Goal: Information Seeking & Learning: Find specific fact

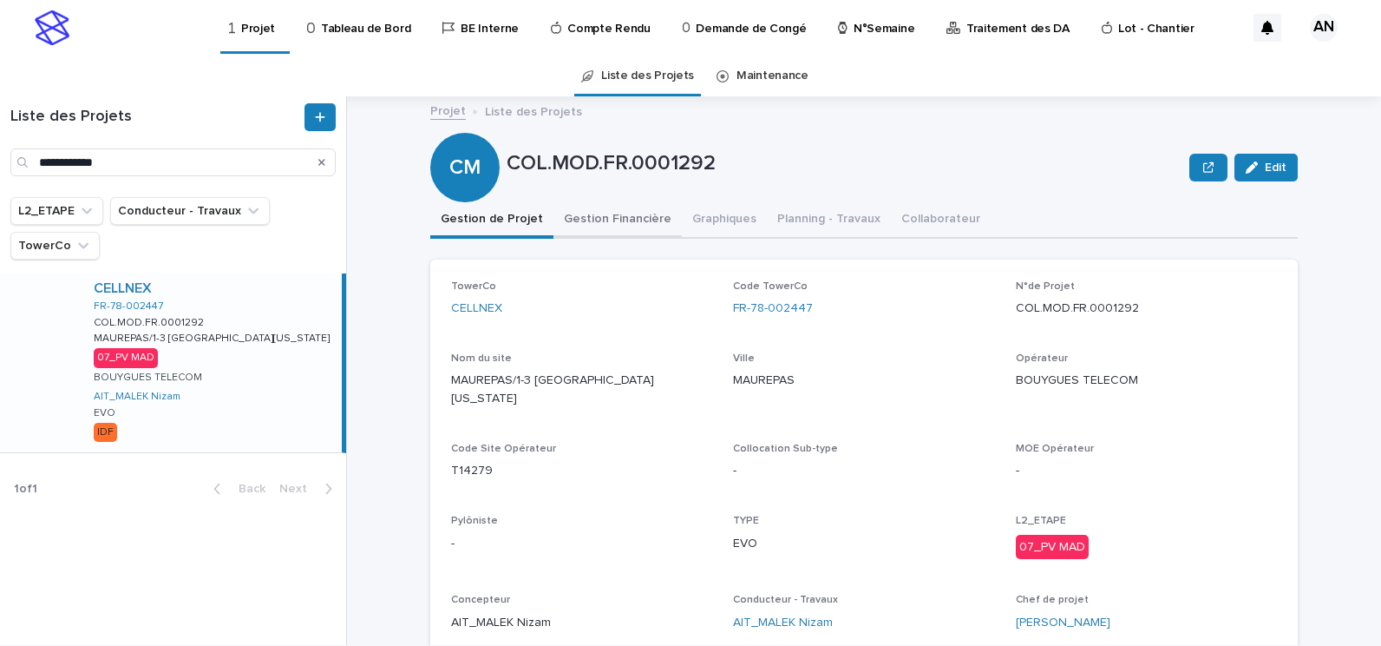
click at [622, 225] on button "Gestion Financière" at bounding box center [618, 220] width 128 height 36
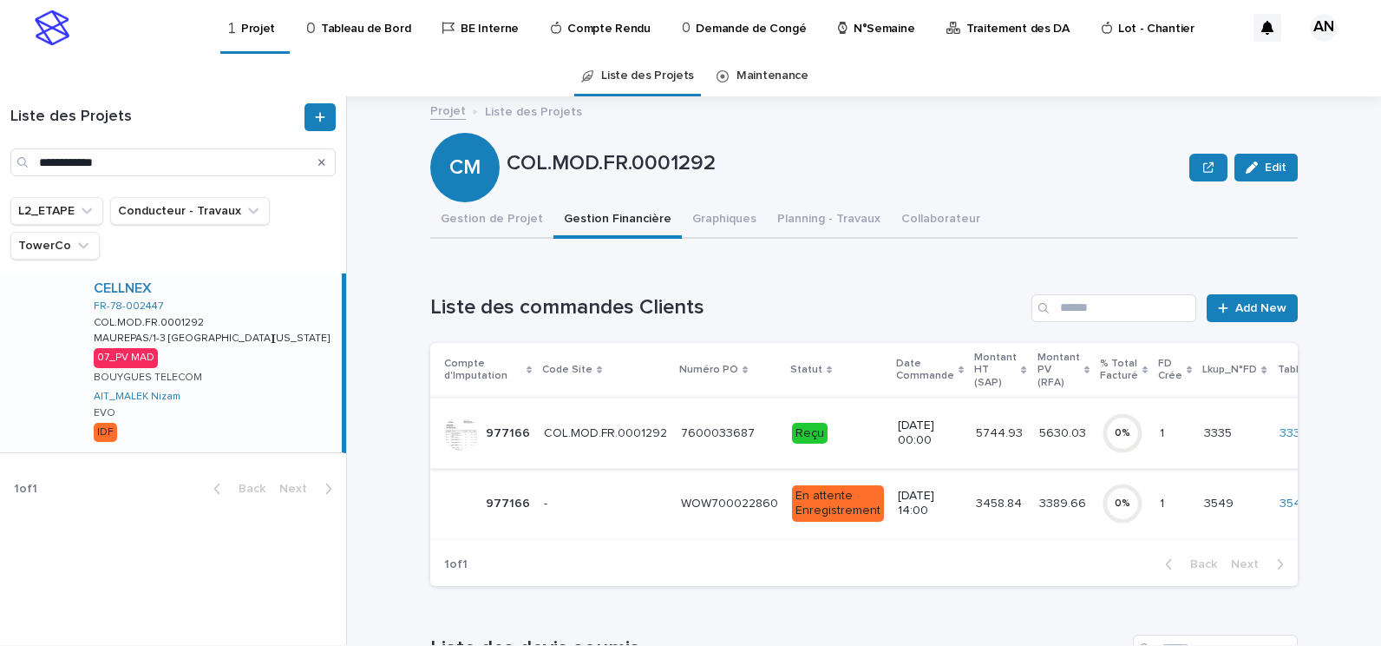
scroll to position [87, 0]
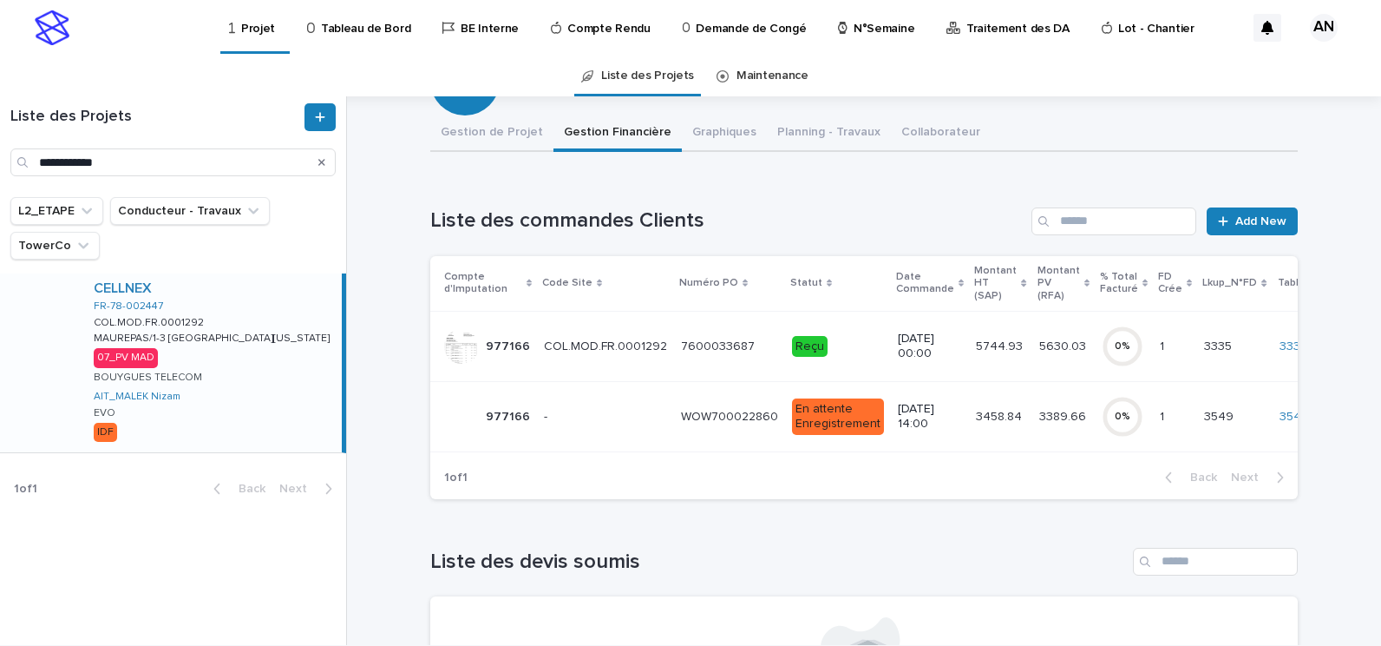
click at [623, 362] on td "COL.MOD.FR.0001292 COL.MOD.FR.0001292" at bounding box center [605, 346] width 137 height 70
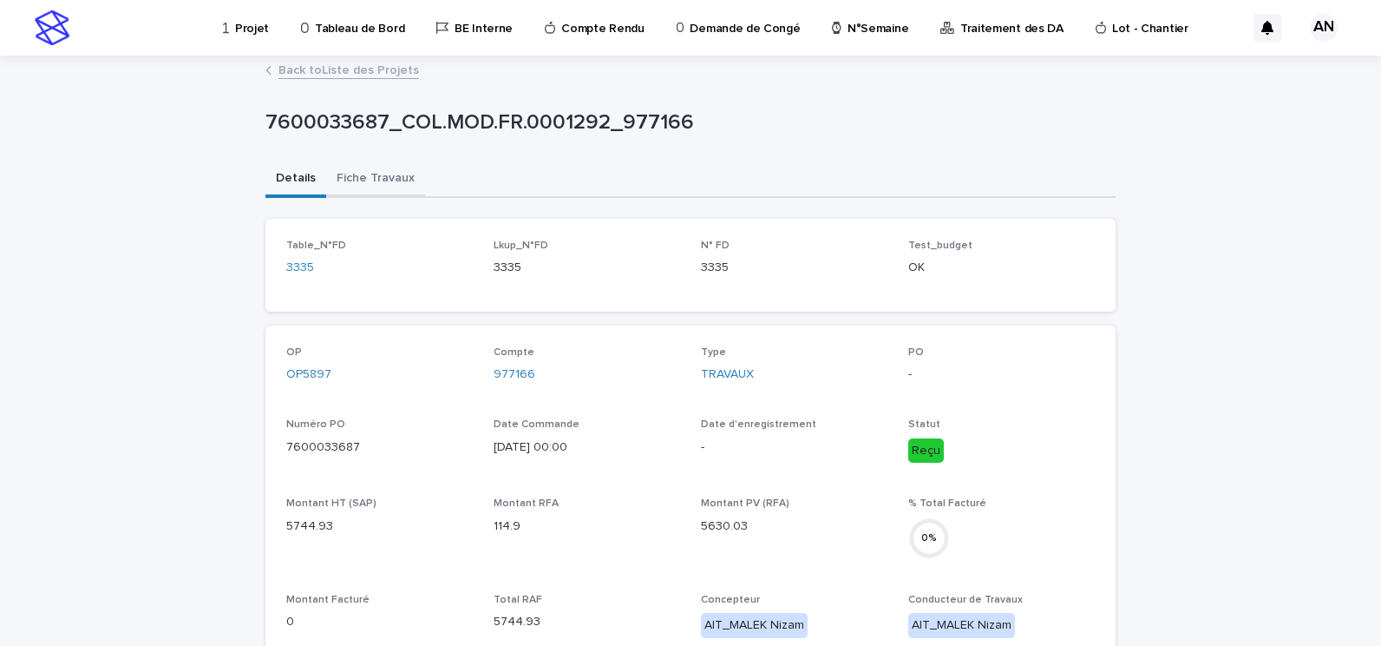
click at [380, 182] on button "Fiche Travaux" at bounding box center [375, 179] width 99 height 36
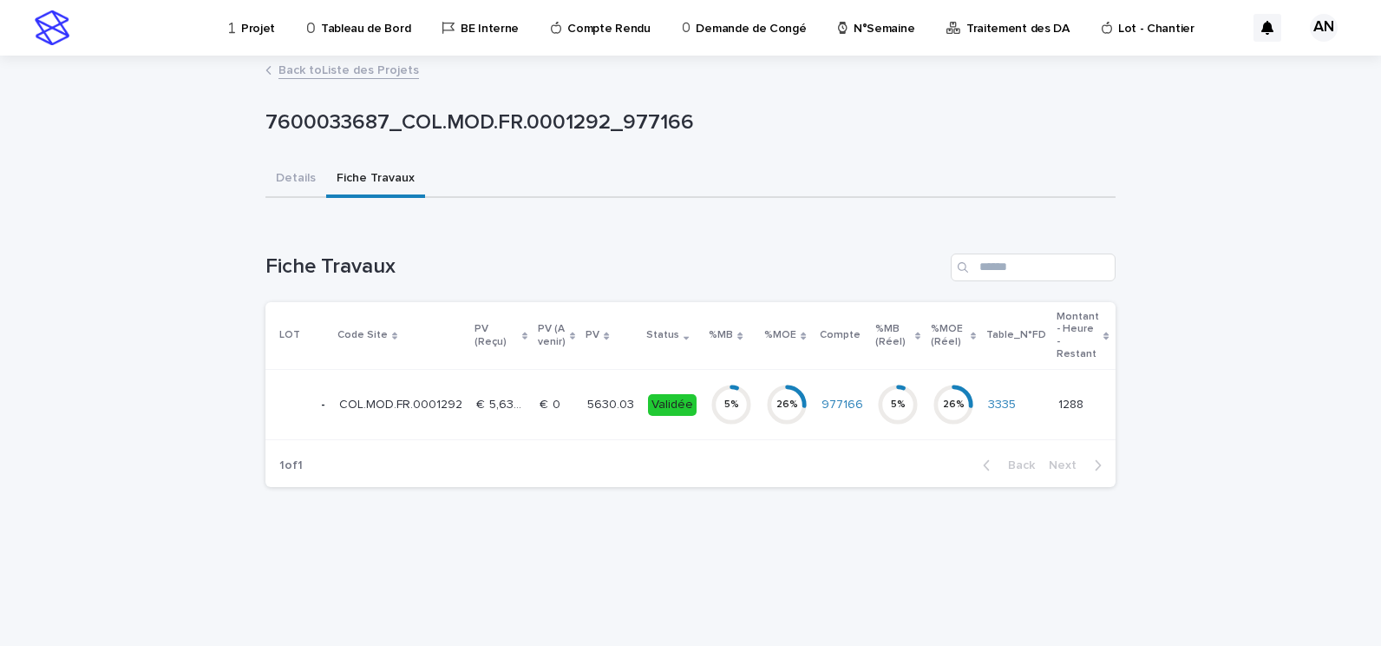
click at [547, 421] on td "€  0 €  0" at bounding box center [557, 405] width 48 height 70
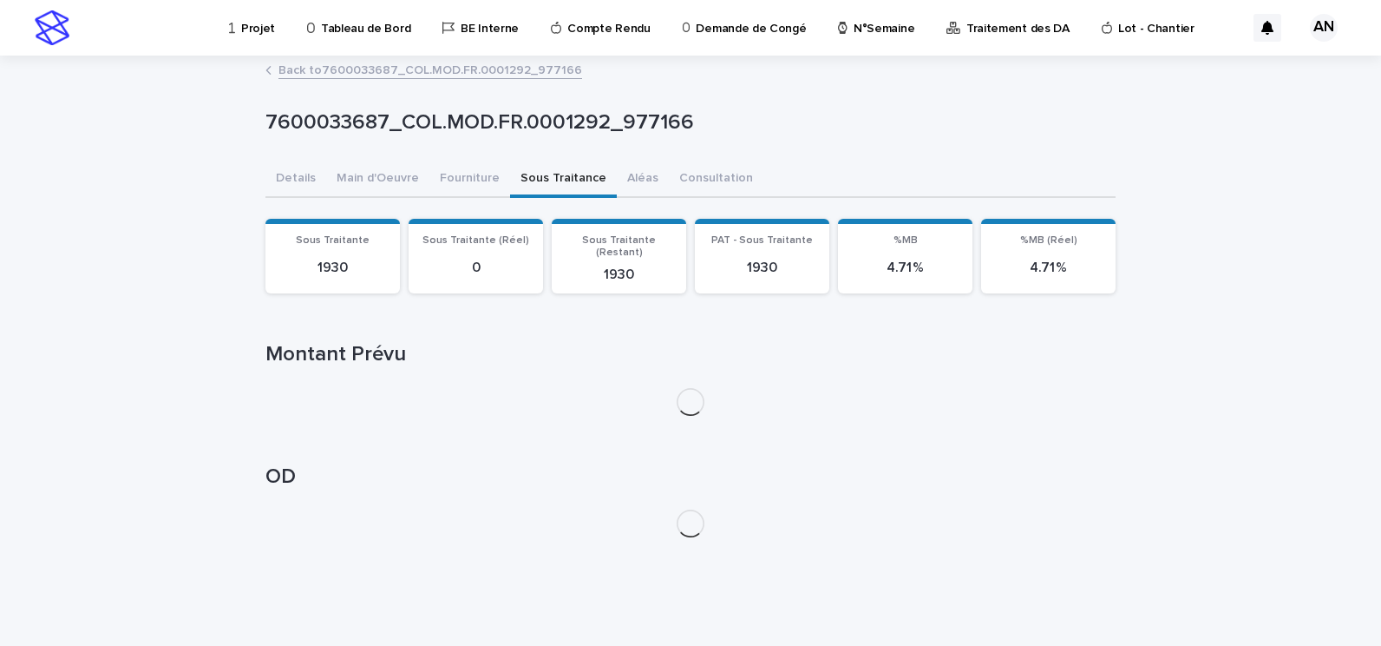
click at [554, 186] on button "Sous Traitance" at bounding box center [563, 179] width 107 height 36
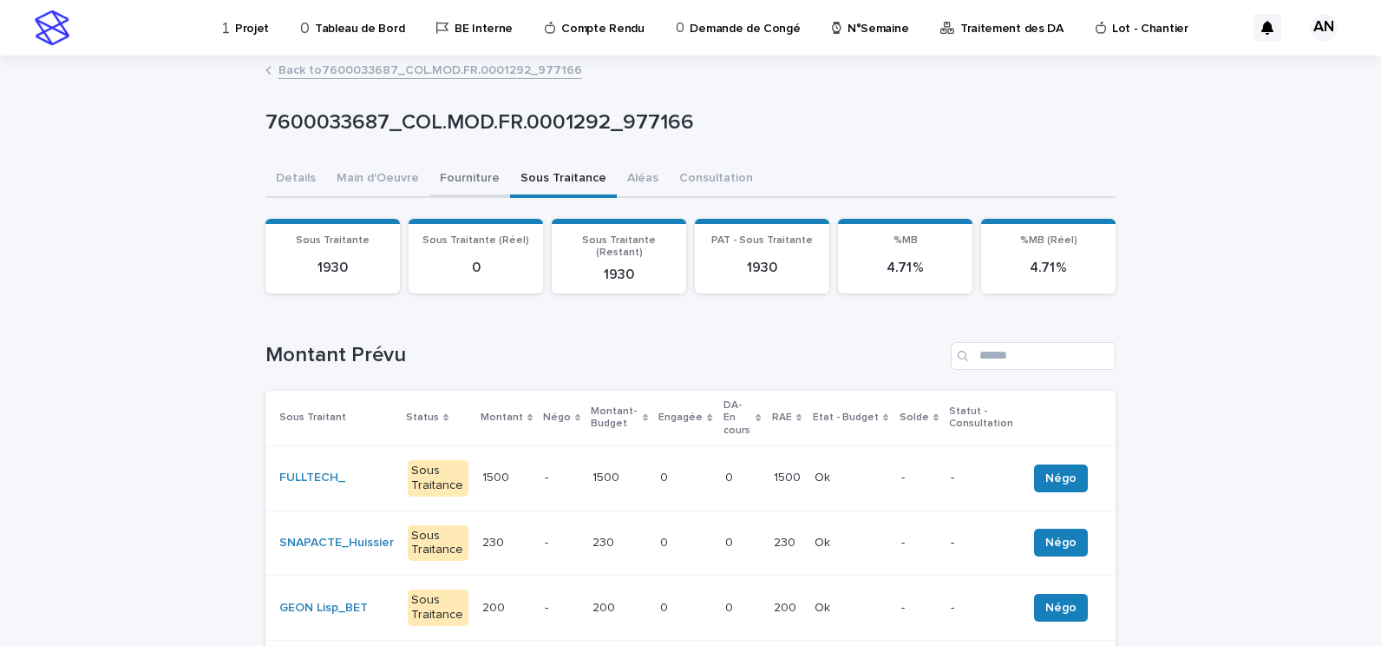
click at [475, 181] on button "Fourniture" at bounding box center [470, 179] width 81 height 36
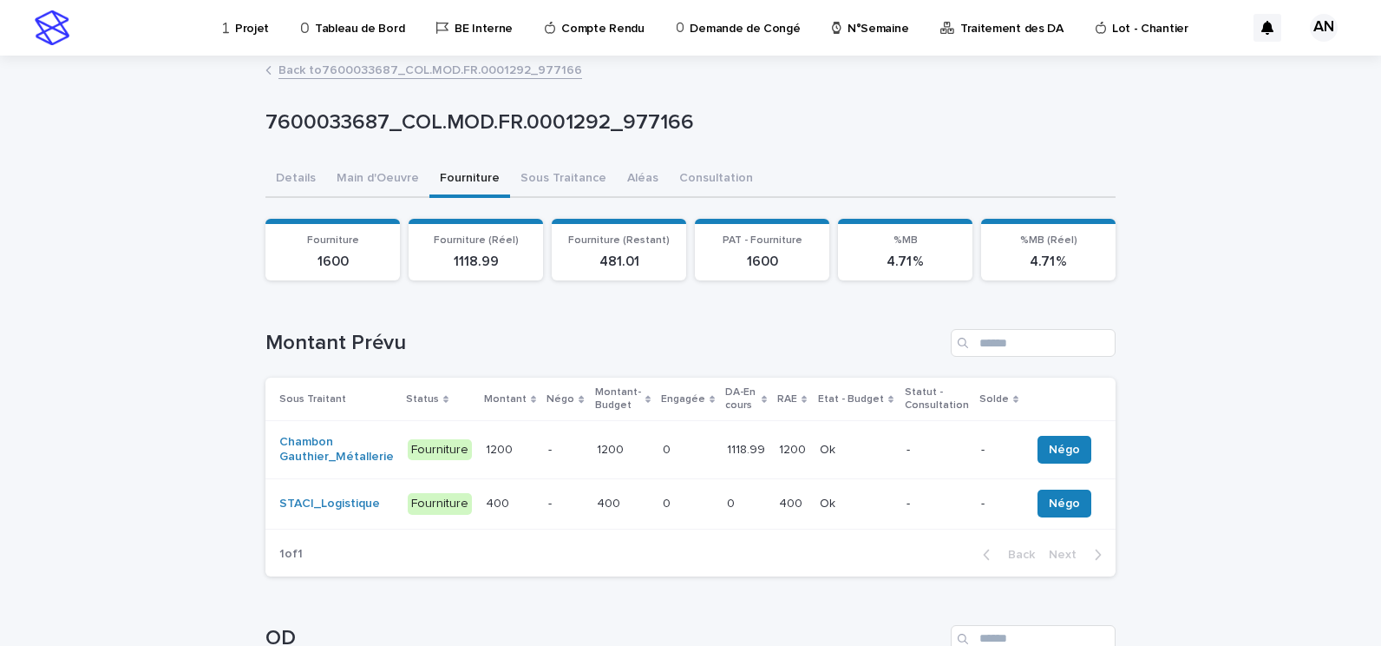
click at [574, 458] on td "-" at bounding box center [565, 450] width 48 height 58
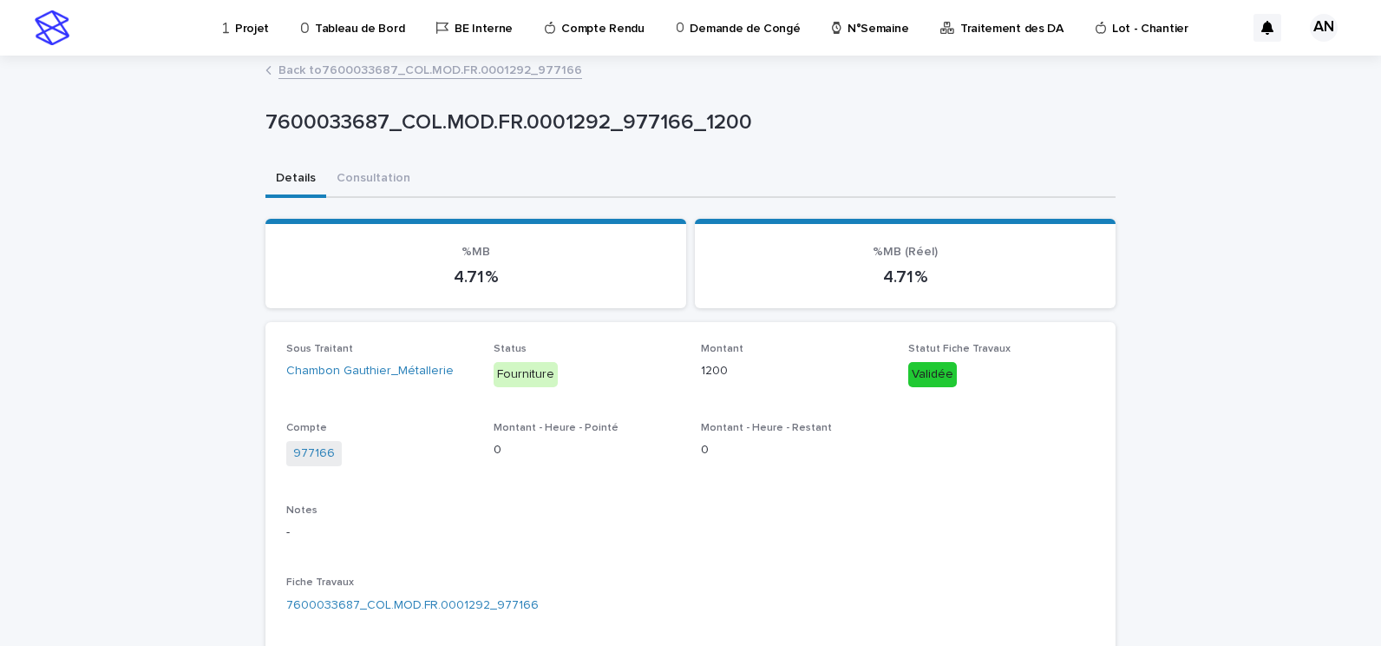
click at [238, 28] on p "Projet" at bounding box center [252, 18] width 34 height 36
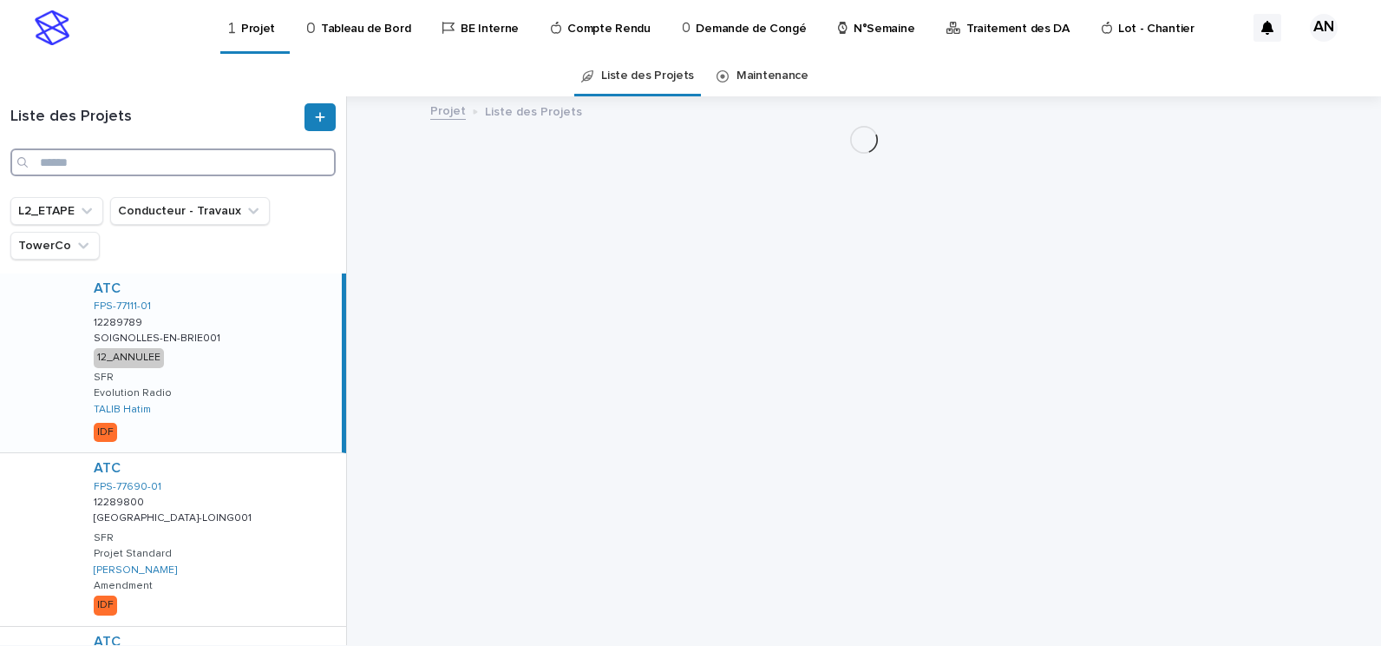
click at [114, 165] on input "Search" at bounding box center [172, 162] width 325 height 28
paste input "**********"
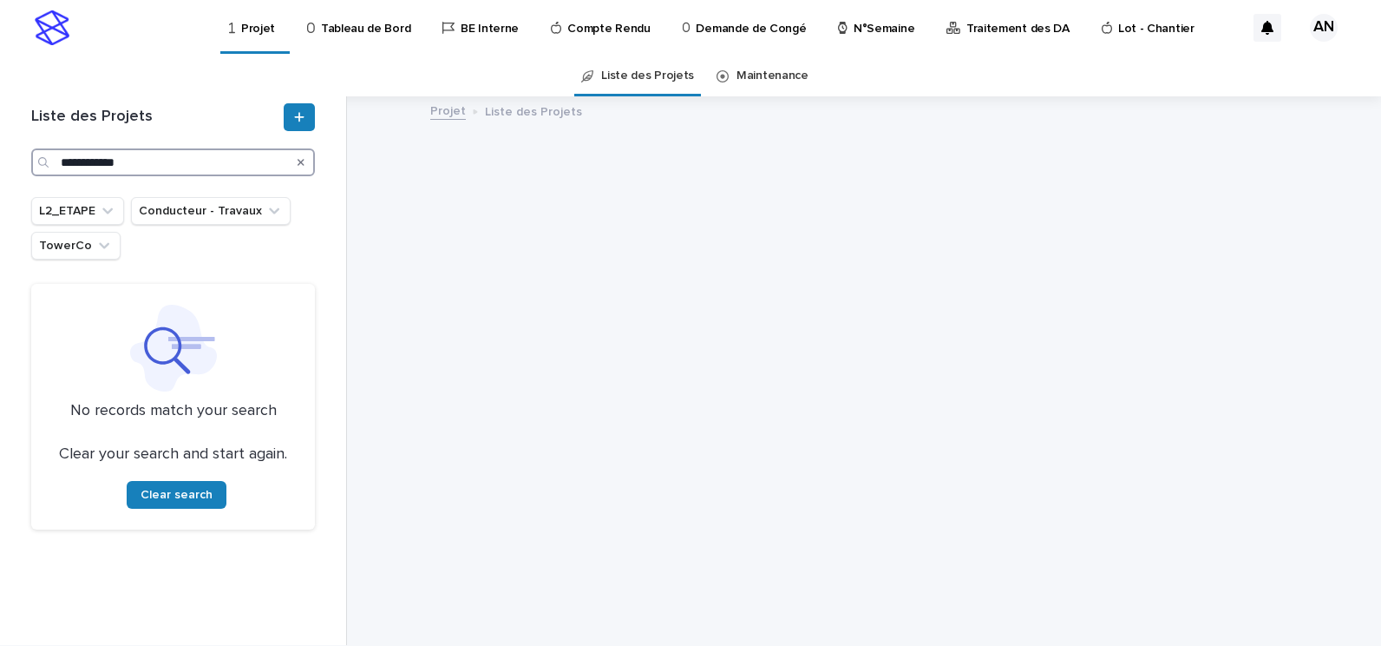
type input "**********"
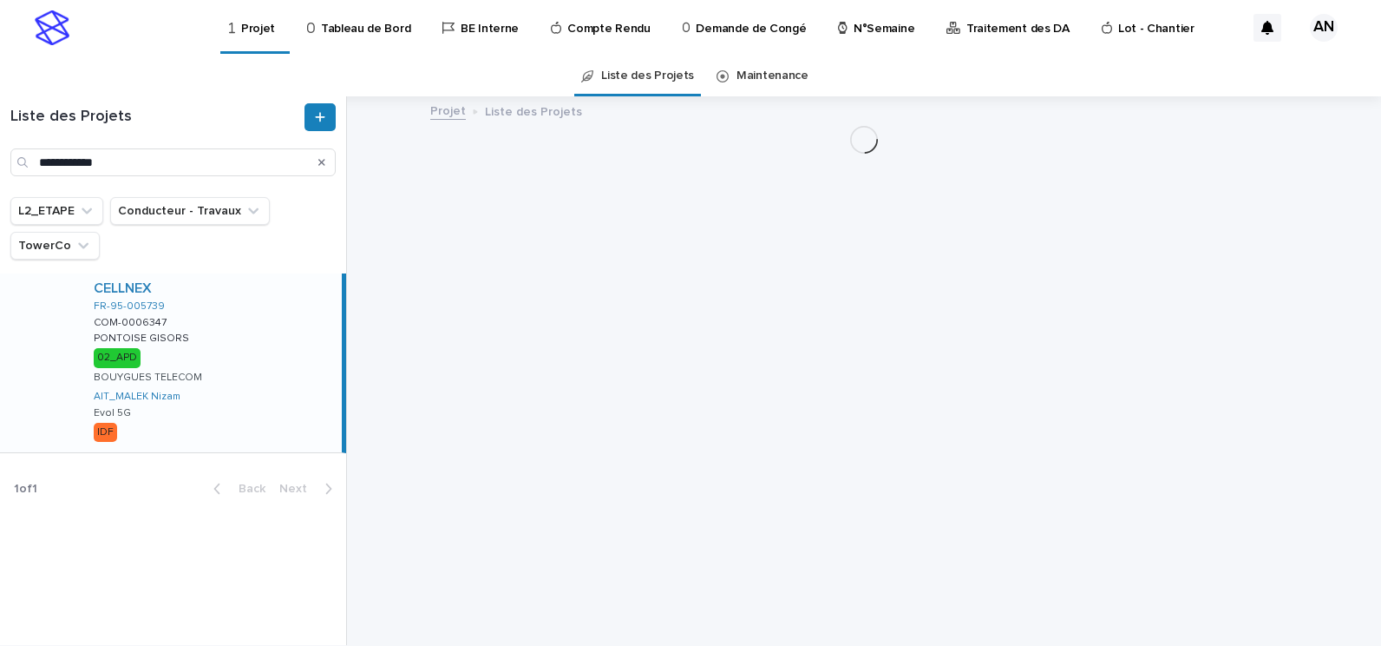
click at [281, 297] on div "CELLNEX" at bounding box center [214, 288] width 241 height 16
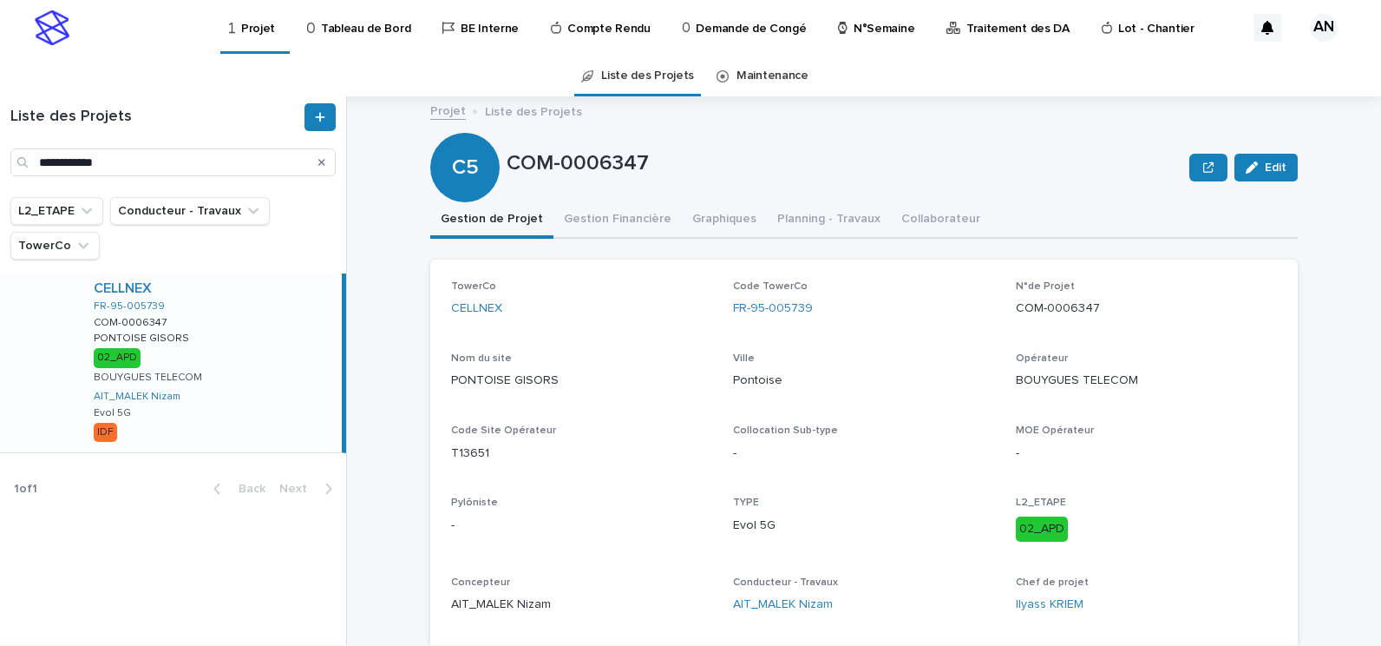
click at [316, 161] on div "Search" at bounding box center [322, 162] width 28 height 28
click at [321, 162] on icon "Search" at bounding box center [321, 162] width 7 height 7
click at [207, 165] on input "**********" at bounding box center [172, 162] width 325 height 28
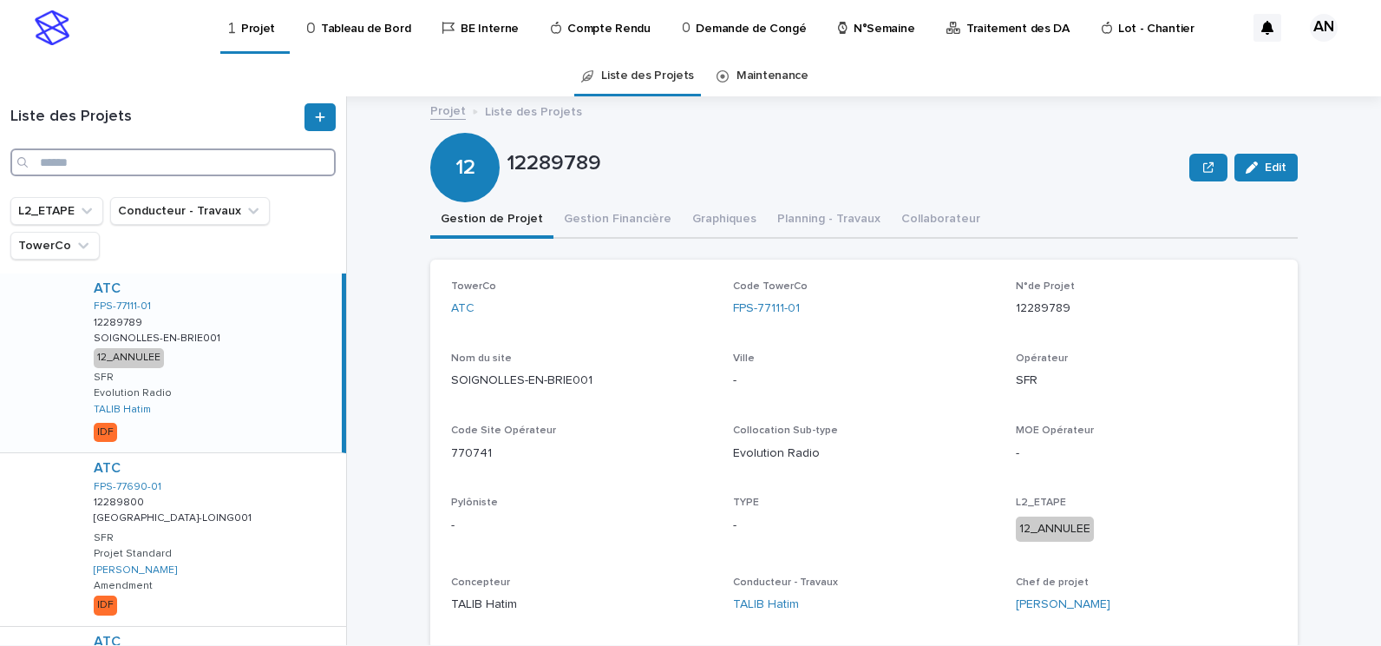
paste input "**********"
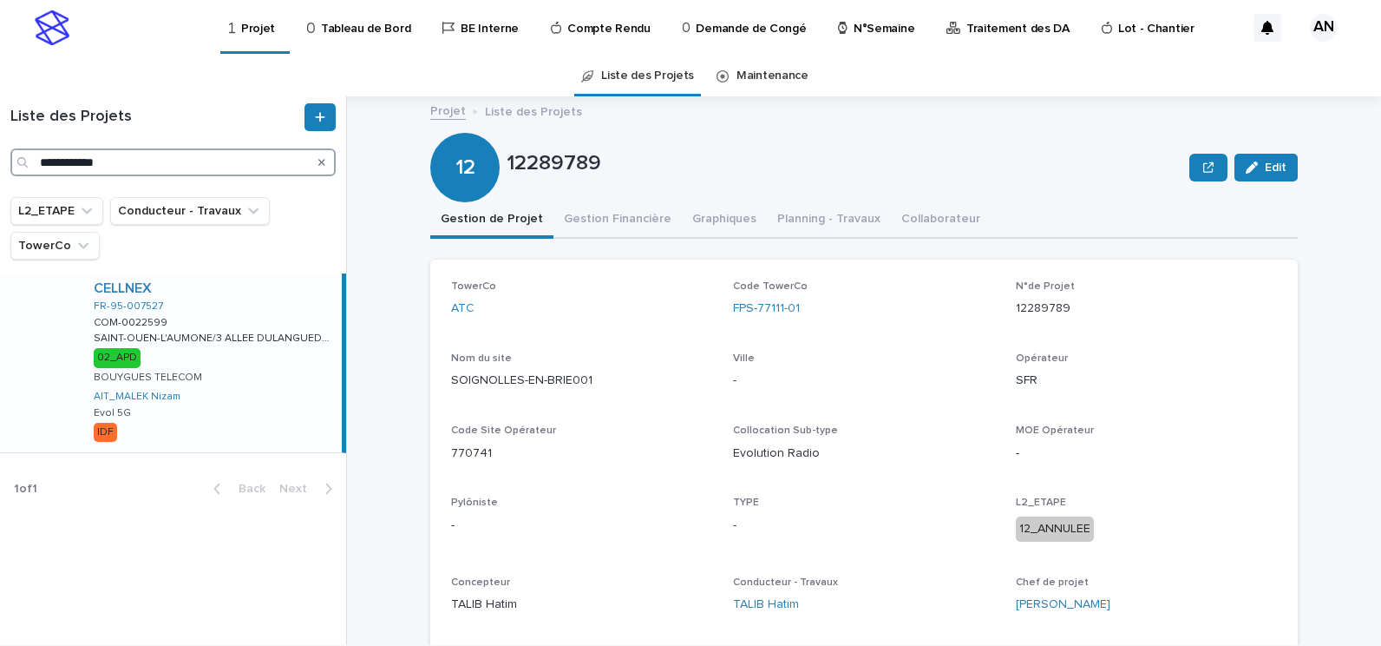
type input "**********"
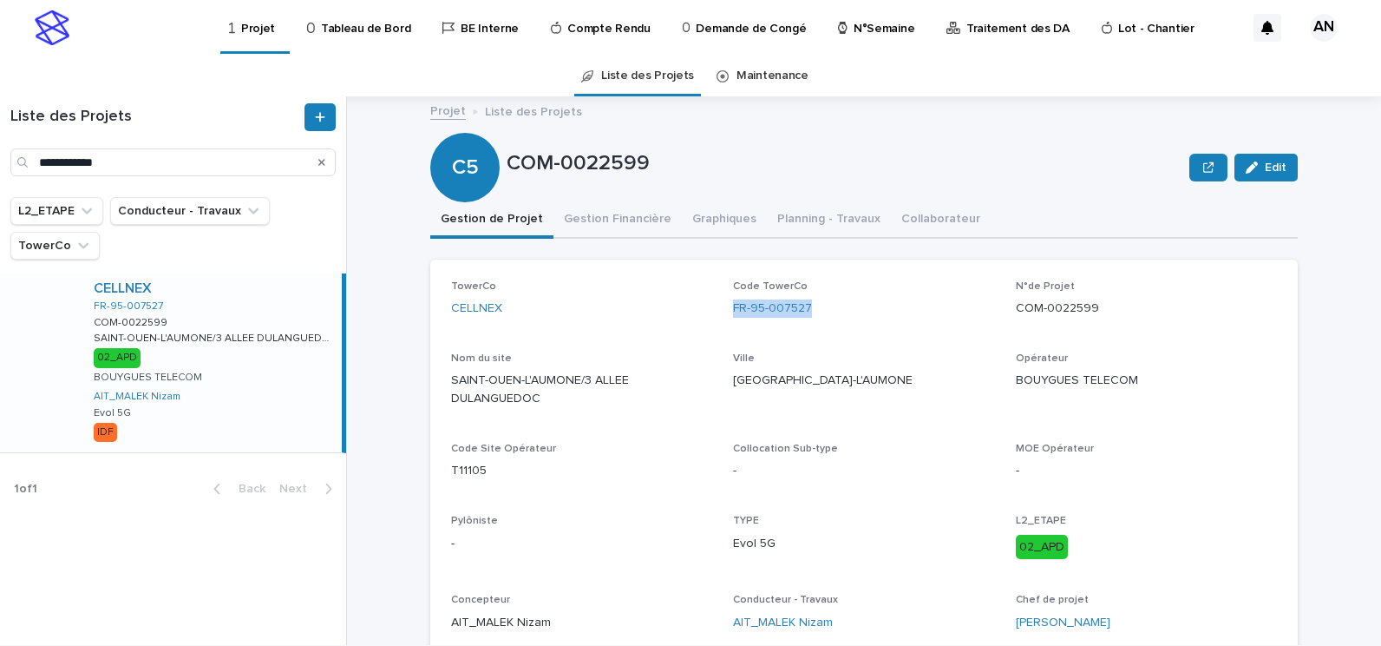
drag, startPoint x: 824, startPoint y: 311, endPoint x: 722, endPoint y: 320, distance: 102.8
click at [722, 320] on div "TowerCo CELLNEX Code TowerCo FR-95-007527 N°de Projet COM-0022599 Nom du site […" at bounding box center [864, 462] width 826 height 365
copy link "FR-95-007527"
drag, startPoint x: 1100, startPoint y: 305, endPoint x: 1008, endPoint y: 311, distance: 92.2
click at [1008, 311] on div "TowerCo CELLNEX Code TowerCo FR-95-007527 N°de Projet COM-0022599 Nom du site […" at bounding box center [864, 462] width 826 height 365
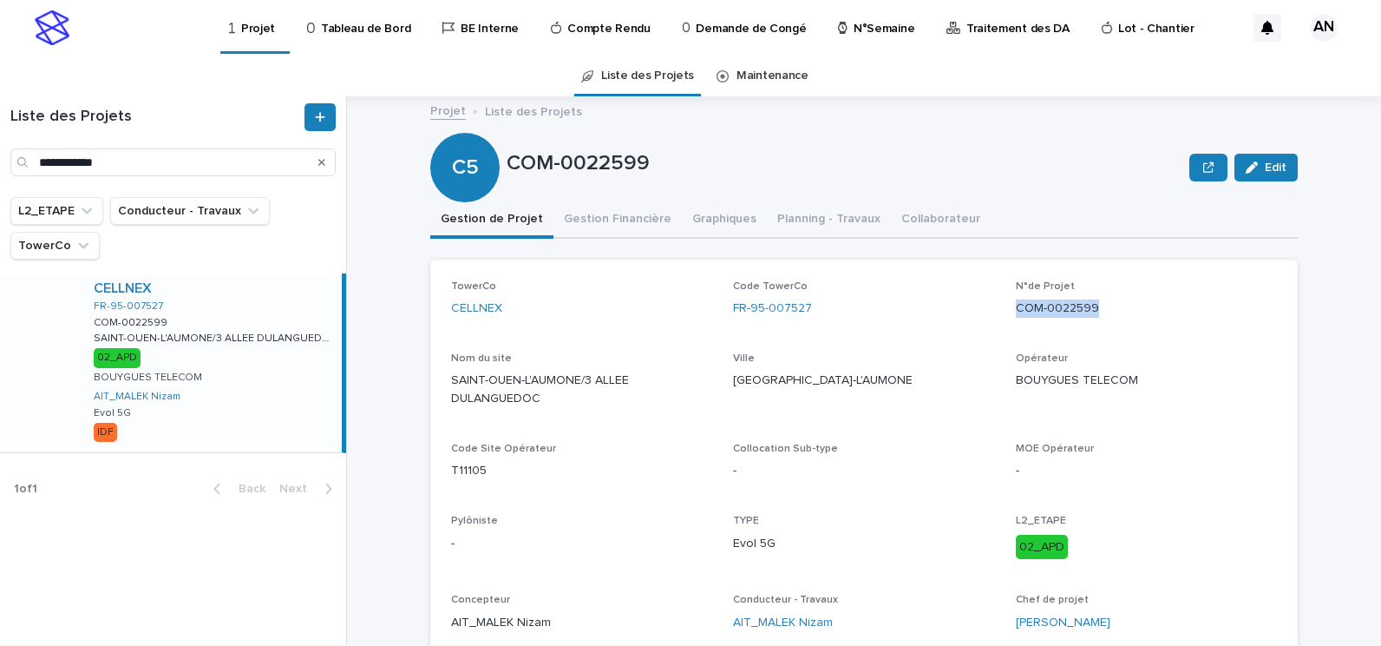
copy p "COM-0022599"
drag, startPoint x: 469, startPoint y: 475, endPoint x: 439, endPoint y: 477, distance: 29.6
click at [439, 477] on div "TowerCo CELLNEX Code TowerCo FR-95-007527 N°de Projet COM-0022599 Nom du site […" at bounding box center [864, 462] width 868 height 407
copy p "T11105"
click at [549, 329] on div "TowerCo CELLNEX" at bounding box center [581, 305] width 261 height 51
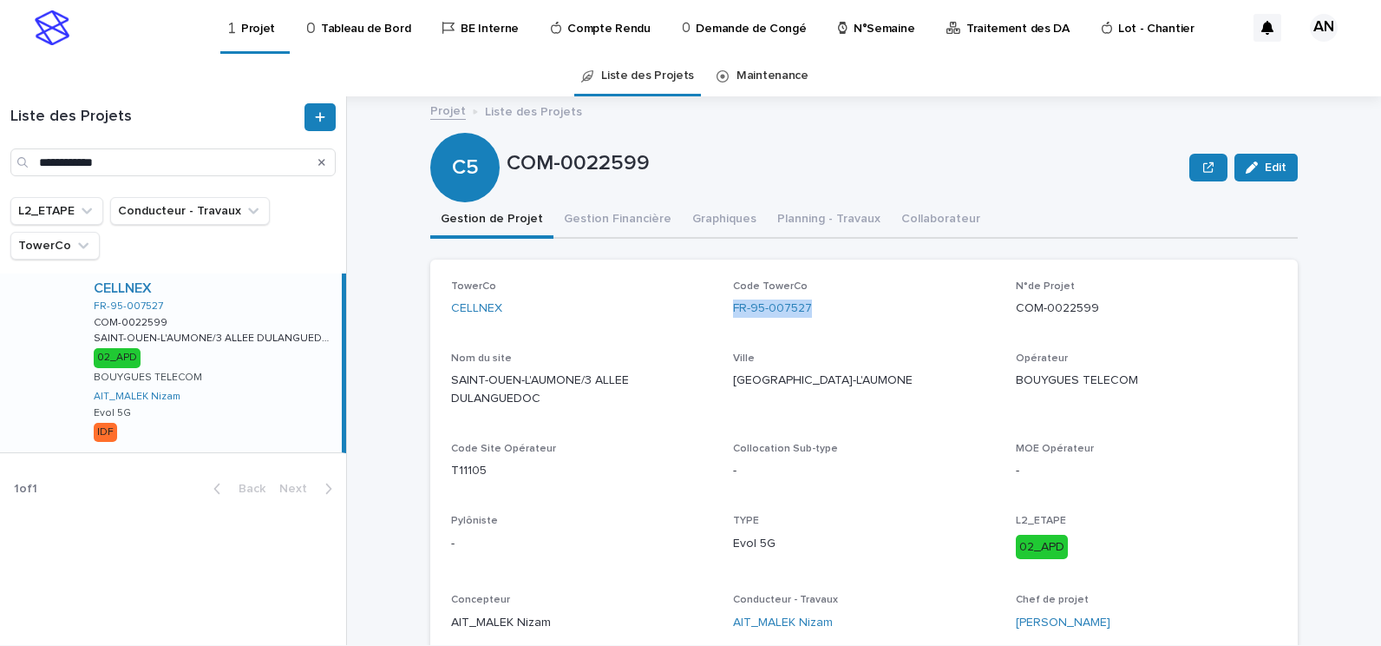
drag, startPoint x: 826, startPoint y: 307, endPoint x: 725, endPoint y: 322, distance: 102.6
click at [725, 322] on div "TowerCo CELLNEX Code TowerCo FR-95-007527 N°de Projet COM-0022599 Nom du site […" at bounding box center [864, 462] width 826 height 365
copy link "FR-95-007527"
drag, startPoint x: 1107, startPoint y: 305, endPoint x: 1010, endPoint y: 324, distance: 99.0
click at [1016, 324] on div "N°de Projet COM-0022599" at bounding box center [1146, 305] width 261 height 51
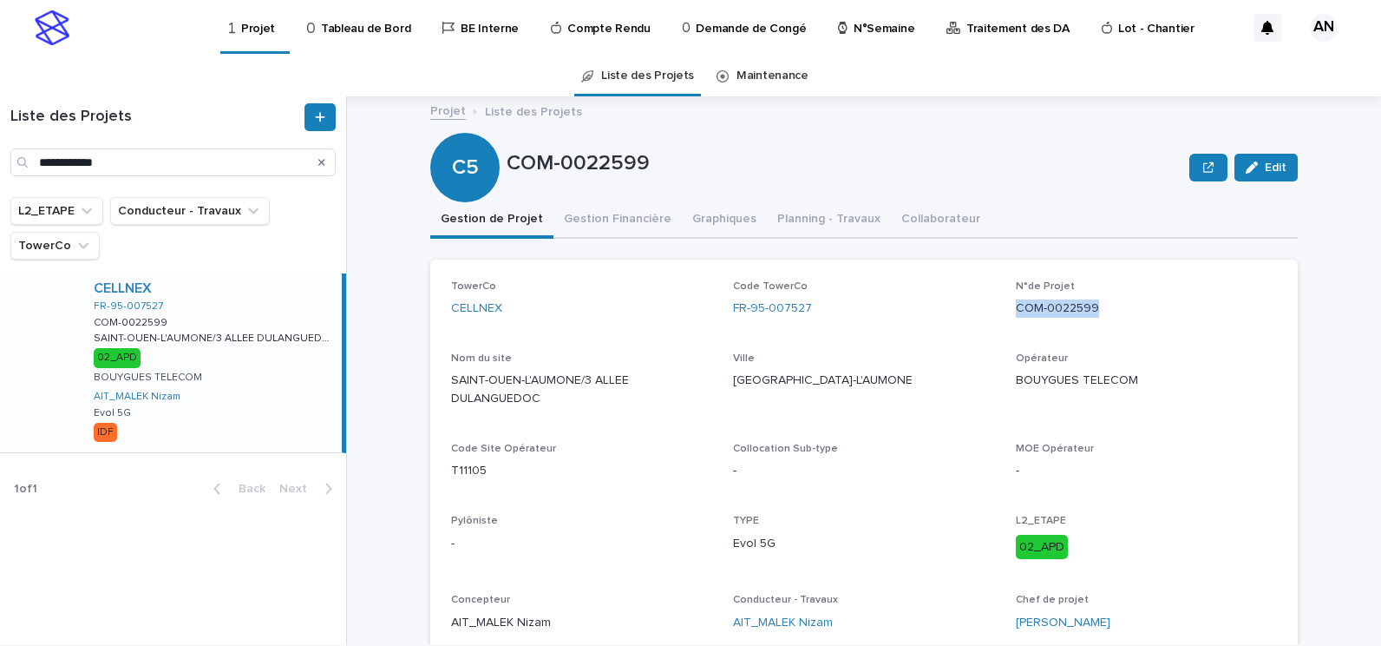
copy p "COM-0022599"
drag, startPoint x: 479, startPoint y: 470, endPoint x: 443, endPoint y: 476, distance: 36.0
click at [451, 476] on p "T11105" at bounding box center [581, 471] width 261 height 18
copy p "T11105"
